Goal: Information Seeking & Learning: Learn about a topic

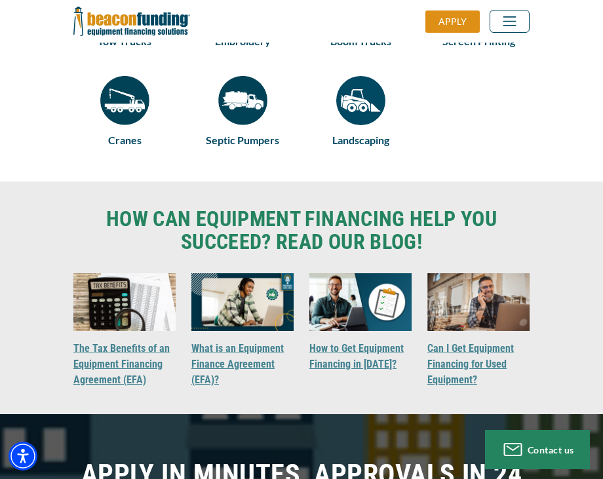
scroll to position [1180, 0]
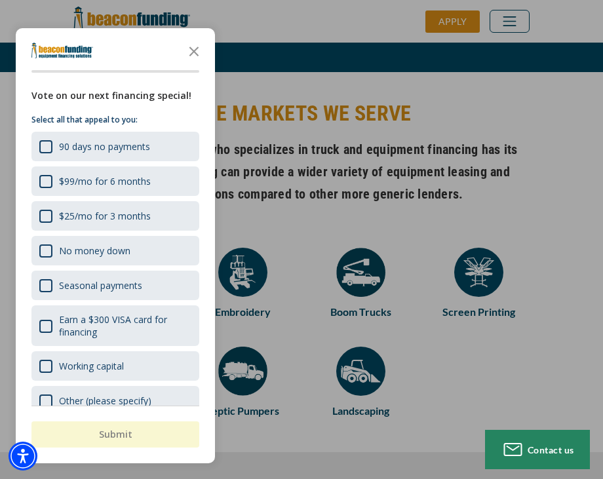
click at [514, 383] on div "button" at bounding box center [301, 239] width 603 height 479
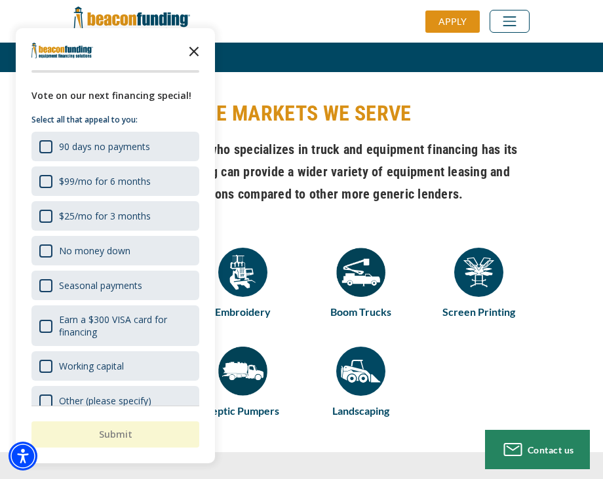
click at [197, 56] on polygon "Close the survey" at bounding box center [194, 52] width 10 height 10
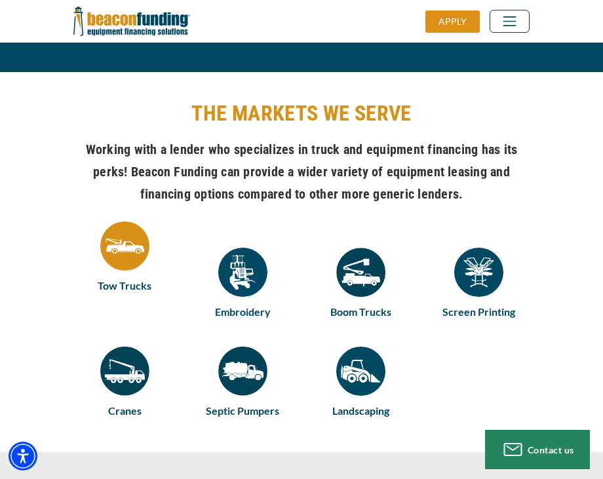
click at [114, 257] on img at bounding box center [124, 246] width 49 height 49
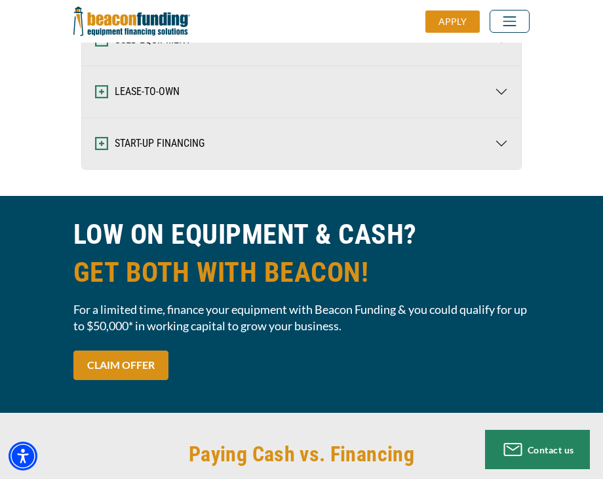
scroll to position [3146, 0]
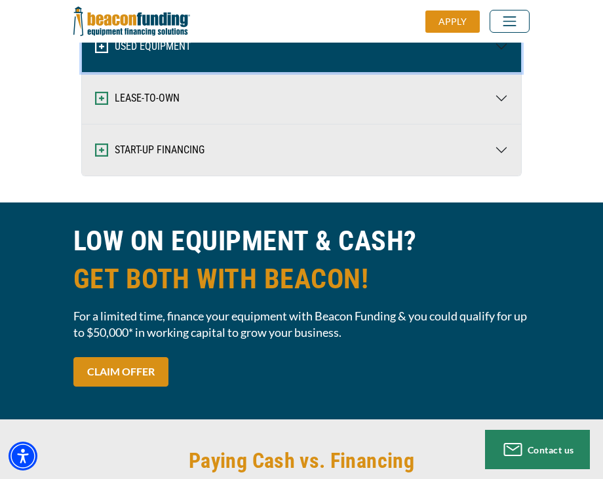
click at [232, 72] on button "USED EQUIPMENT" at bounding box center [301, 46] width 439 height 51
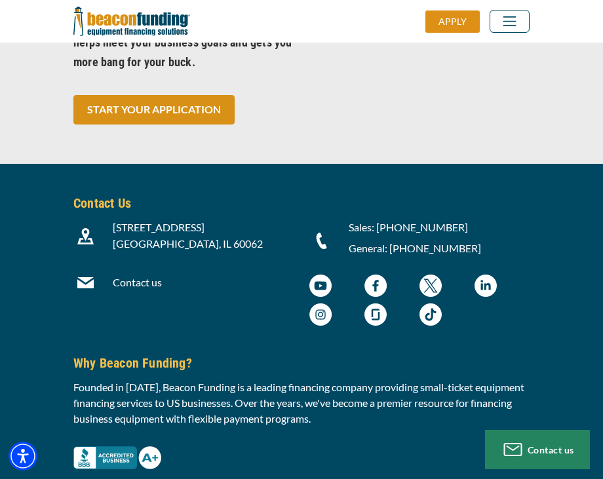
scroll to position [6948, 0]
